Goal: Information Seeking & Learning: Find specific page/section

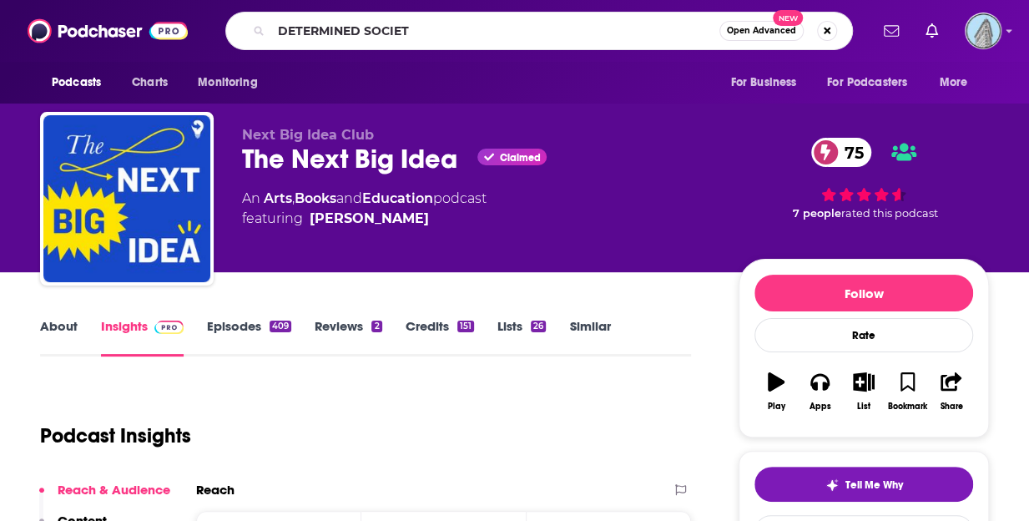
type input "DETERMINED SOCIETY"
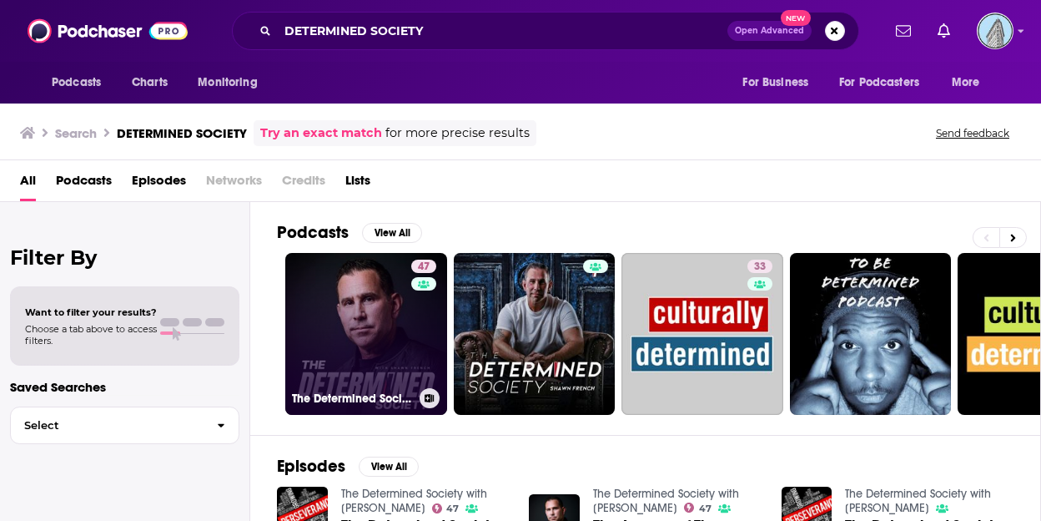
click at [353, 310] on link "47 The Determined Society with [PERSON_NAME]" at bounding box center [366, 334] width 162 height 162
